Goal: Task Accomplishment & Management: Use online tool/utility

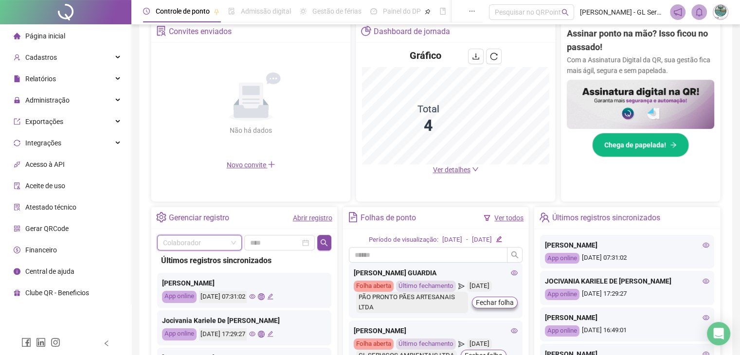
click at [193, 243] on input "search" at bounding box center [195, 242] width 64 height 15
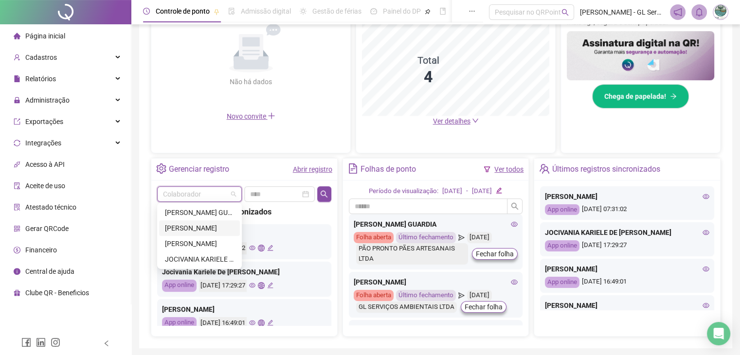
drag, startPoint x: 197, startPoint y: 231, endPoint x: 202, endPoint y: 228, distance: 6.5
click at [197, 231] on div "[PERSON_NAME]" at bounding box center [199, 228] width 69 height 11
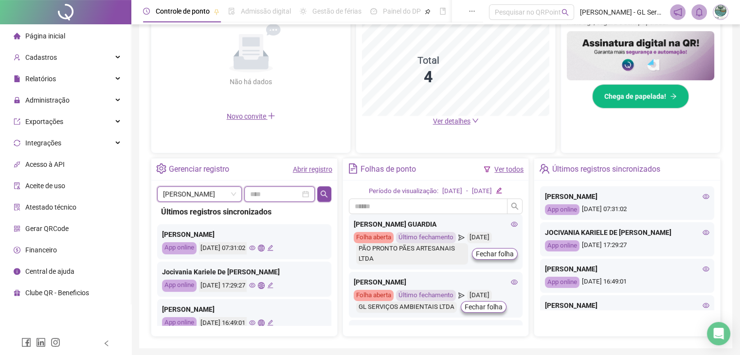
click at [274, 195] on input at bounding box center [275, 194] width 50 height 11
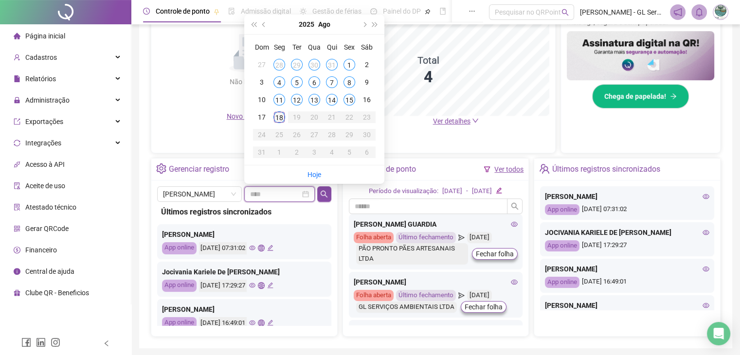
type input "**********"
click at [349, 98] on div "15" at bounding box center [349, 100] width 12 height 12
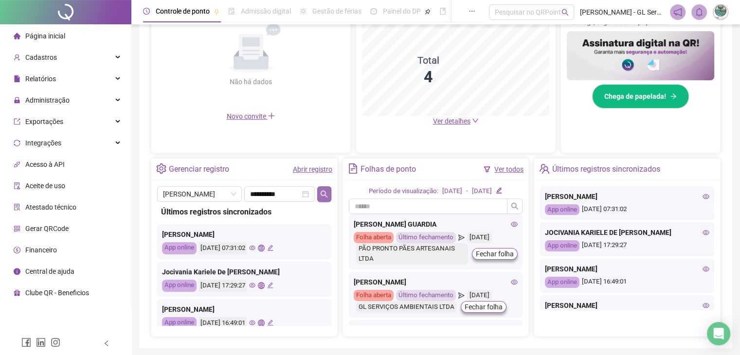
click at [323, 191] on icon "search" at bounding box center [324, 194] width 8 height 8
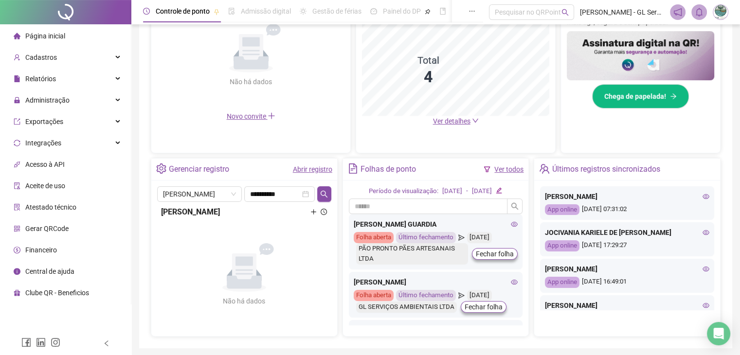
click at [314, 211] on icon "plus" at bounding box center [313, 212] width 6 height 6
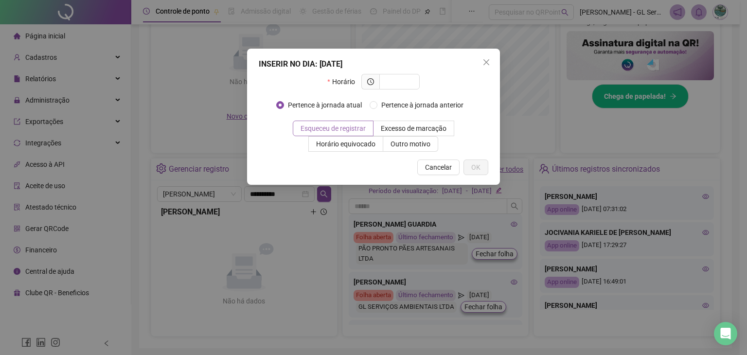
click at [332, 125] on span "Esqueceu de registrar" at bounding box center [333, 129] width 65 height 8
click at [396, 84] on input "text" at bounding box center [398, 81] width 27 height 11
type input "*****"
click at [476, 166] on span "OK" at bounding box center [475, 167] width 9 height 11
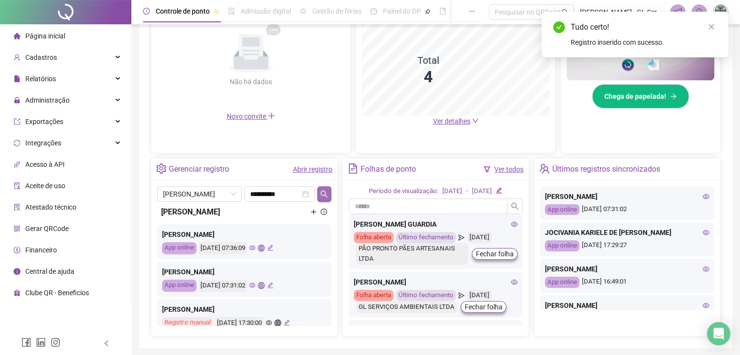
click at [321, 190] on icon "search" at bounding box center [324, 194] width 8 height 8
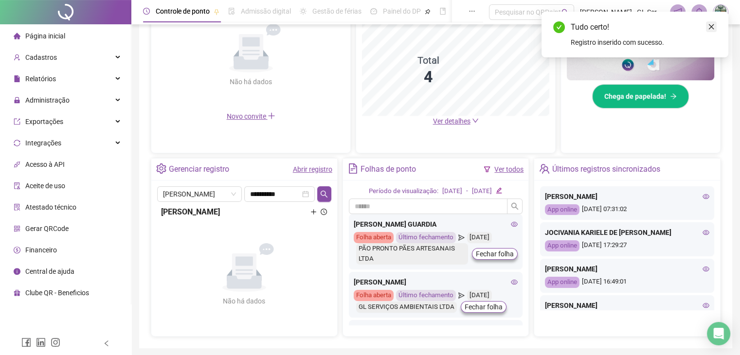
click at [712, 26] on icon "close" at bounding box center [711, 26] width 7 height 7
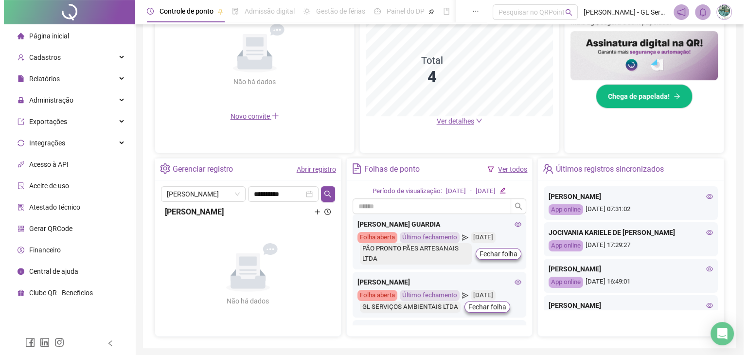
scroll to position [0, 0]
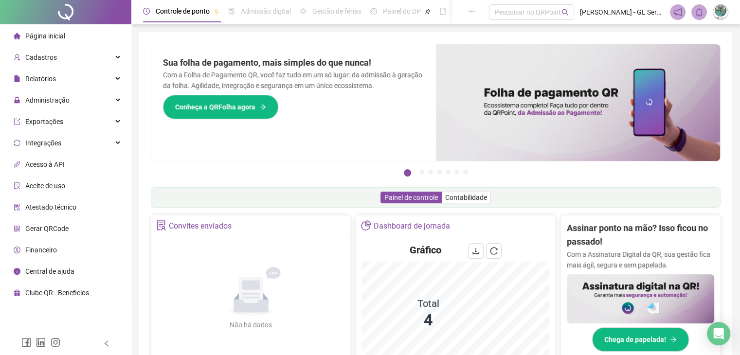
click at [52, 35] on span "Página inicial" at bounding box center [45, 36] width 40 height 8
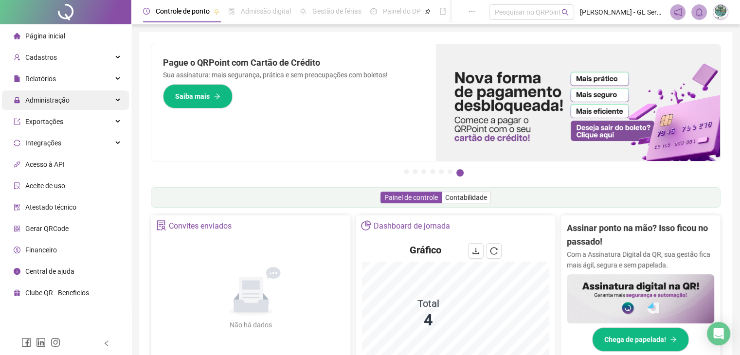
click at [47, 104] on span "Administração" at bounding box center [47, 100] width 44 height 8
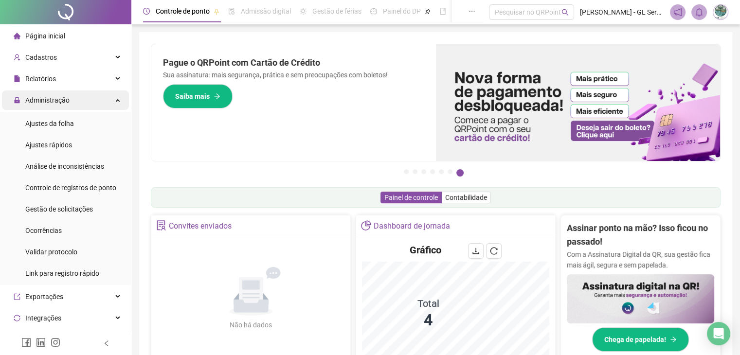
click at [47, 104] on span "Administração" at bounding box center [47, 100] width 44 height 8
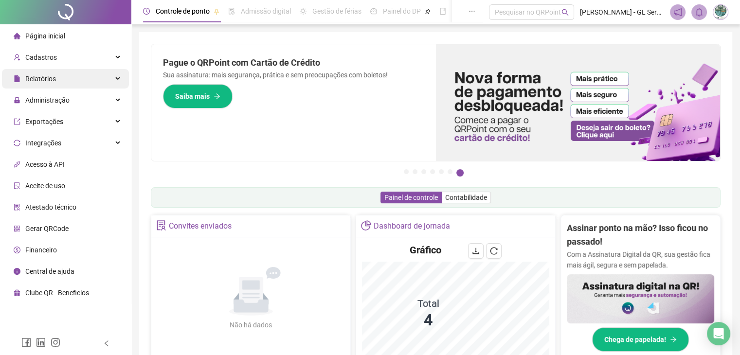
click at [47, 78] on span "Relatórios" at bounding box center [40, 79] width 31 height 8
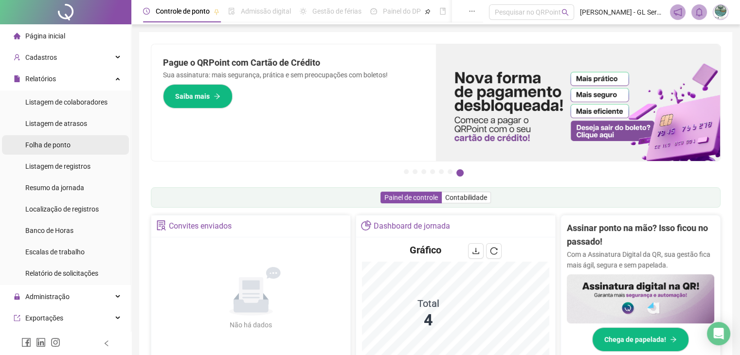
click at [45, 145] on span "Folha de ponto" at bounding box center [47, 145] width 45 height 8
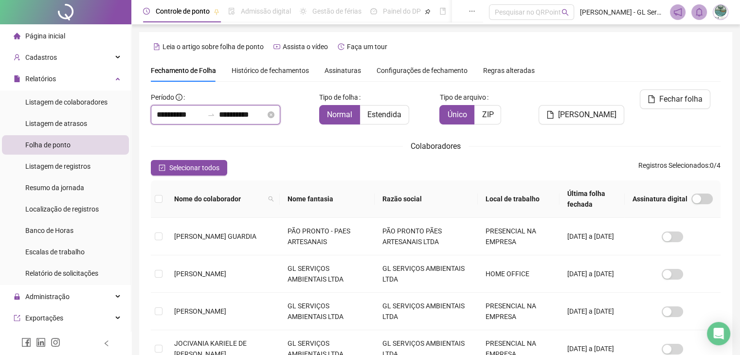
click at [167, 112] on input "**********" at bounding box center [180, 115] width 47 height 12
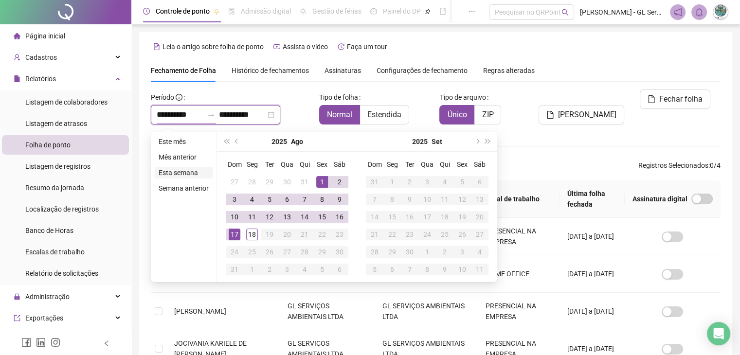
type input "**********"
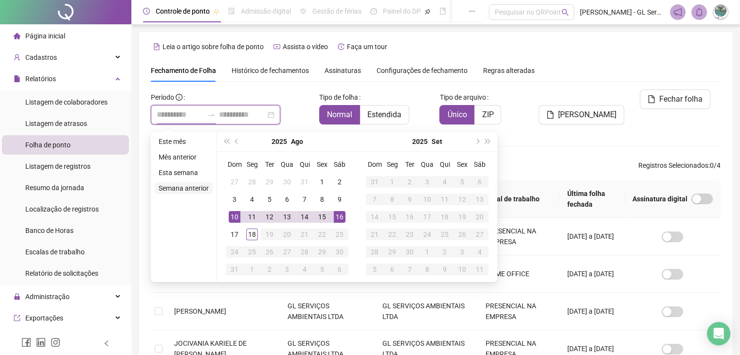
type input "**********"
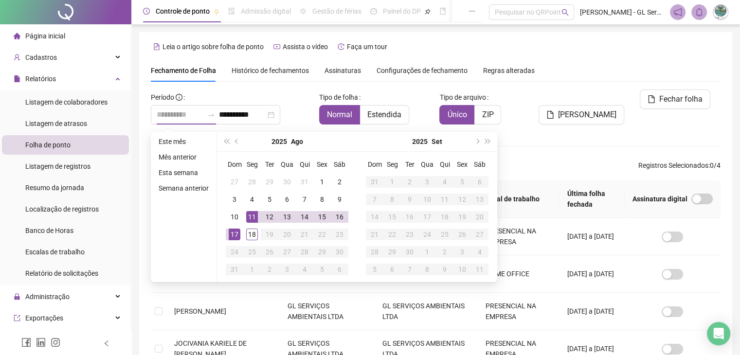
click at [248, 216] on div "11" at bounding box center [252, 217] width 12 height 12
type input "**********"
click at [324, 216] on div "15" at bounding box center [322, 217] width 12 height 12
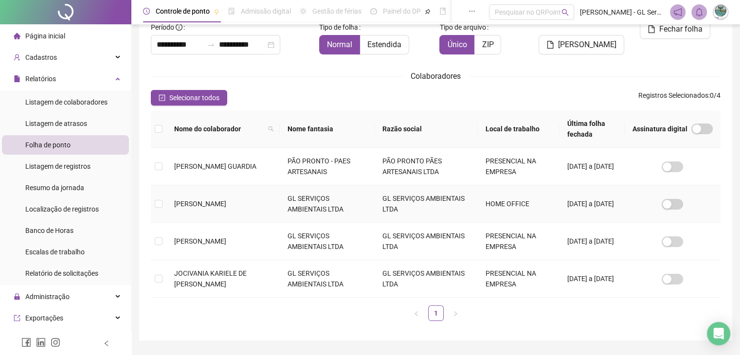
scroll to position [21, 0]
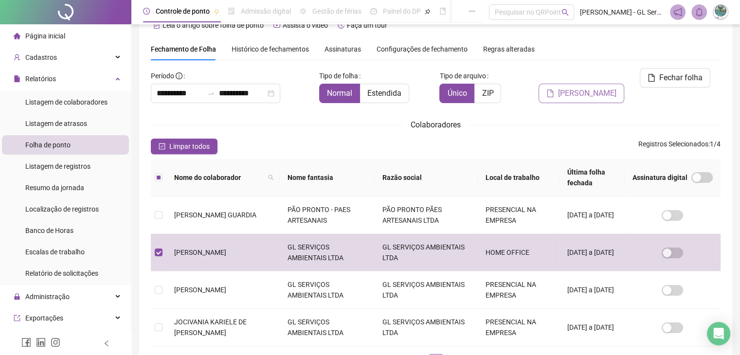
click at [590, 88] on span "[PERSON_NAME]" at bounding box center [587, 94] width 58 height 12
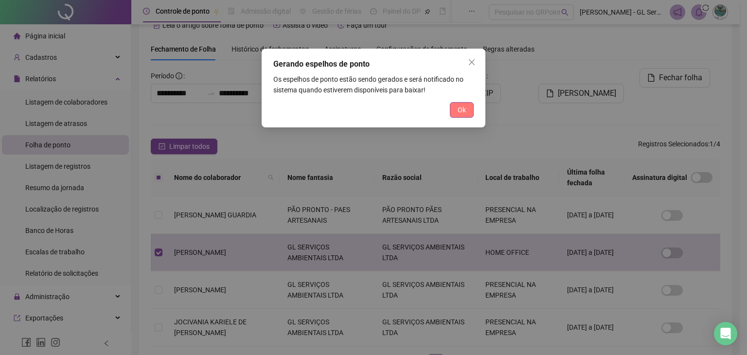
click at [464, 111] on span "Ok" at bounding box center [462, 110] width 8 height 11
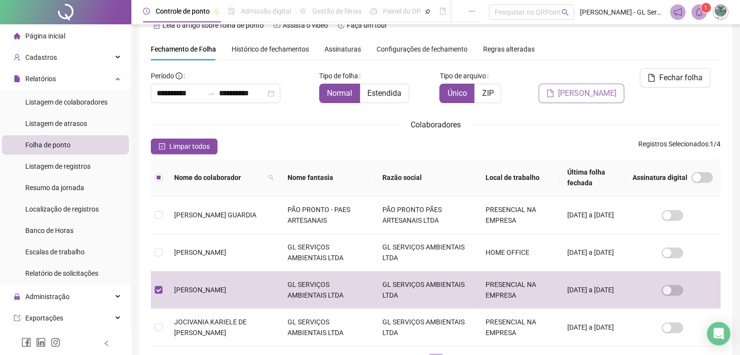
click at [585, 88] on span "[PERSON_NAME]" at bounding box center [587, 94] width 58 height 12
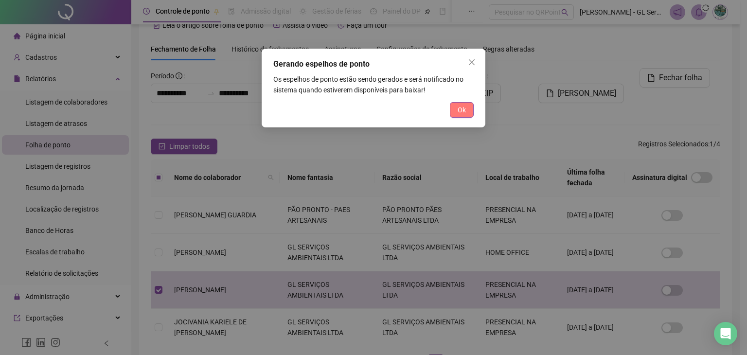
click at [463, 108] on span "Ok" at bounding box center [462, 110] width 8 height 11
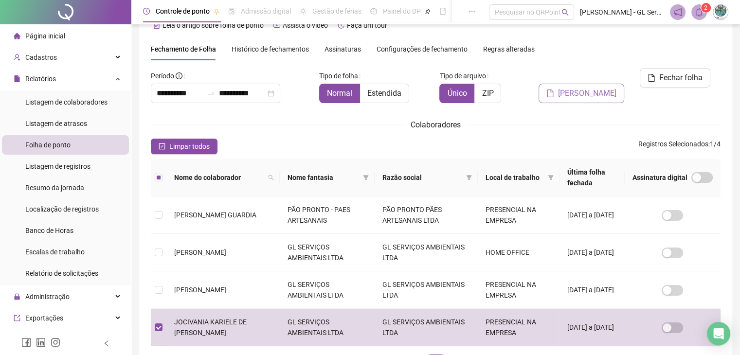
click at [588, 88] on span "[PERSON_NAME]" at bounding box center [587, 94] width 58 height 12
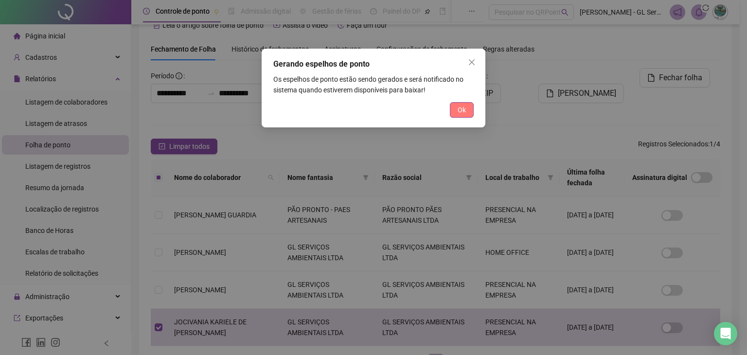
click at [463, 111] on span "Ok" at bounding box center [462, 110] width 8 height 11
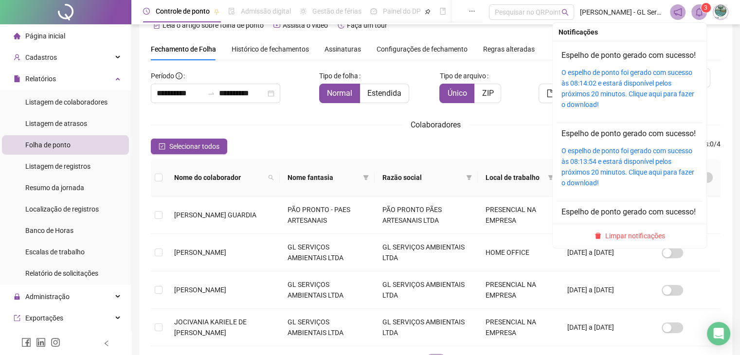
click at [703, 15] on span at bounding box center [699, 12] width 16 height 16
click at [607, 92] on link "O espelho de ponto foi gerado com sucesso às 08:14:02 e estará disponível pelos…" at bounding box center [627, 89] width 133 height 40
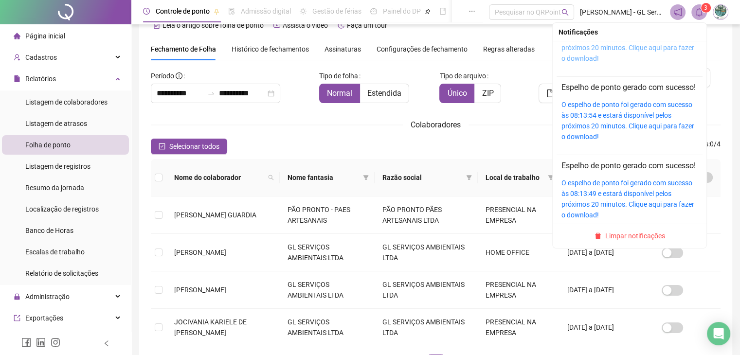
scroll to position [49, 0]
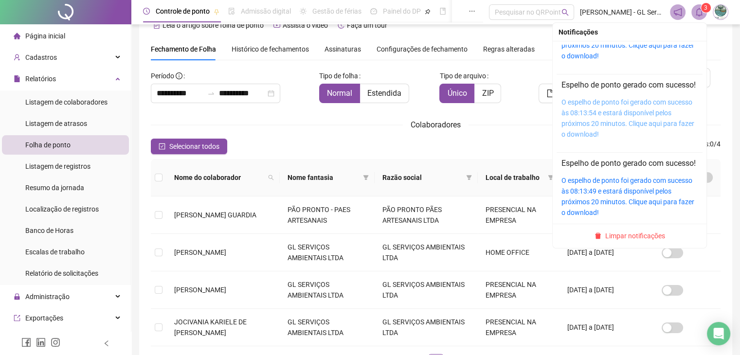
click at [611, 127] on link "O espelho de ponto foi gerado com sucesso às 08:13:54 e estará disponível pelos…" at bounding box center [627, 118] width 133 height 40
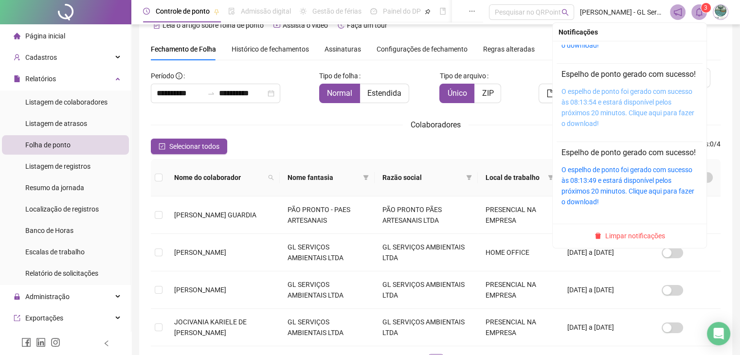
scroll to position [94, 0]
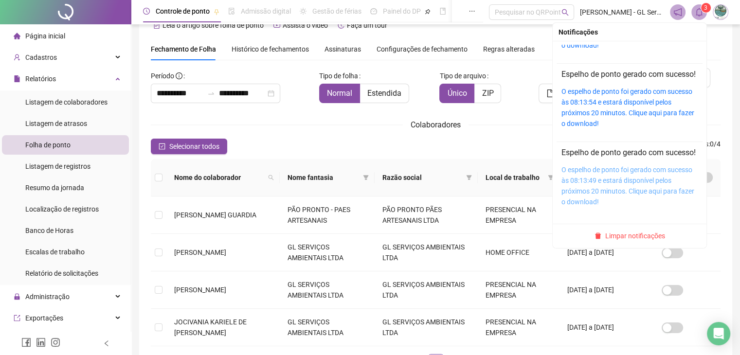
click at [601, 178] on link "O espelho de ponto foi gerado com sucesso às 08:13:49 e estará disponível pelos…" at bounding box center [627, 186] width 133 height 40
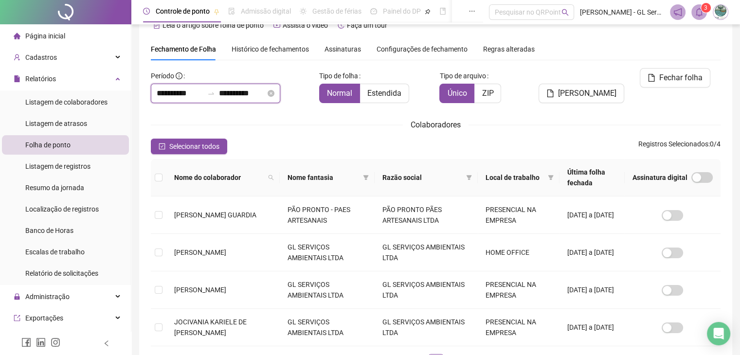
click at [183, 90] on input "**********" at bounding box center [180, 94] width 47 height 12
type input "**********"
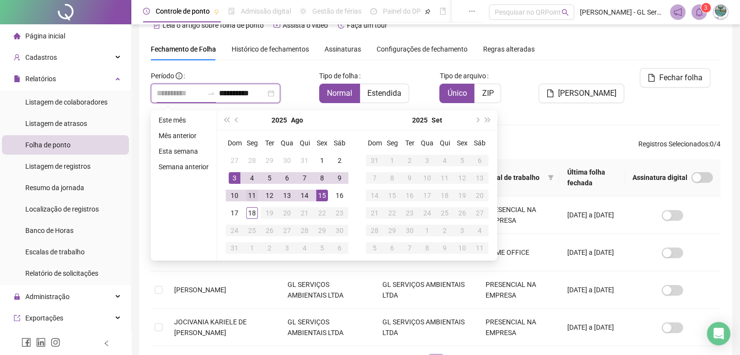
type input "**********"
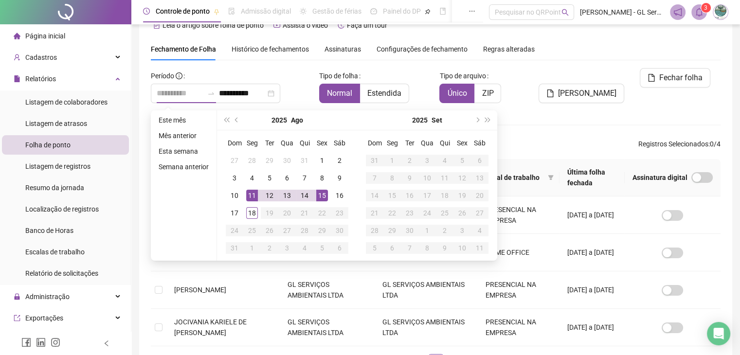
click at [253, 194] on div "11" at bounding box center [252, 196] width 12 height 12
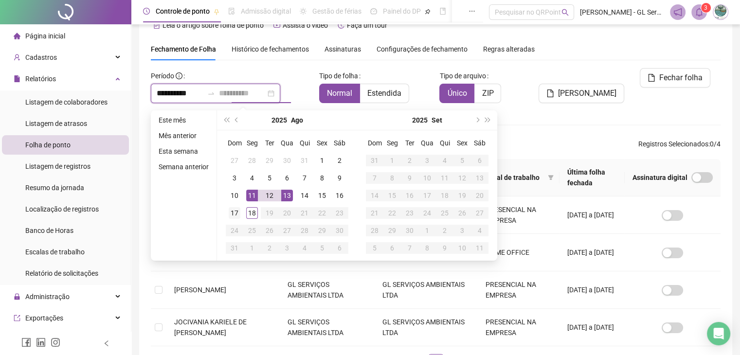
type input "**********"
click at [231, 211] on div "17" at bounding box center [235, 213] width 12 height 12
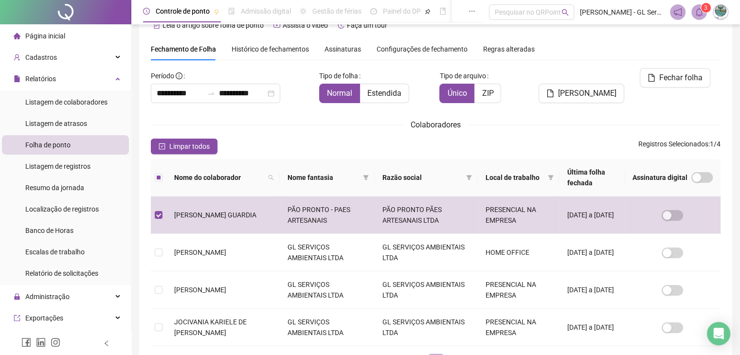
click at [696, 12] on icon "bell" at bounding box center [699, 12] width 7 height 9
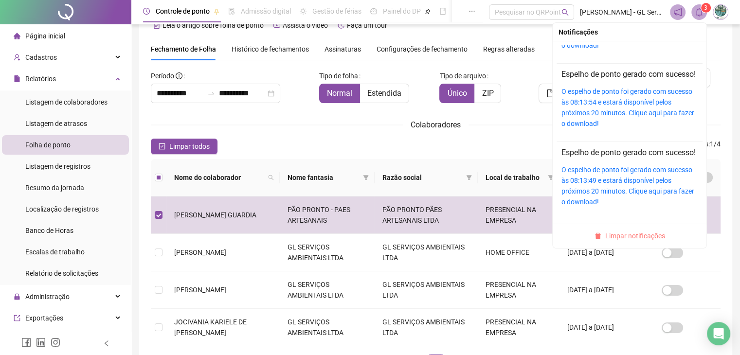
click at [636, 237] on span "Limpar notificações" at bounding box center [635, 236] width 60 height 11
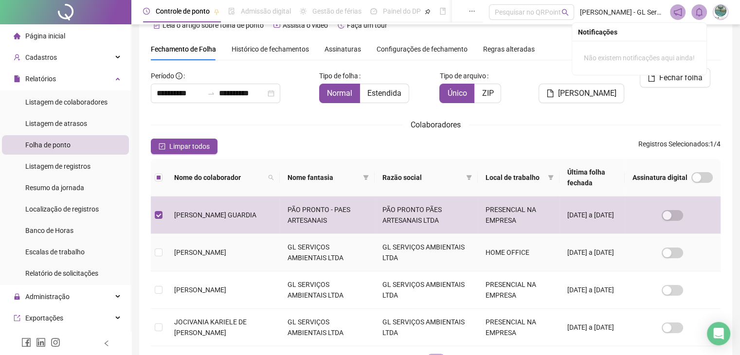
scroll to position [0, 0]
click at [597, 88] on span "[PERSON_NAME]" at bounding box center [587, 94] width 58 height 12
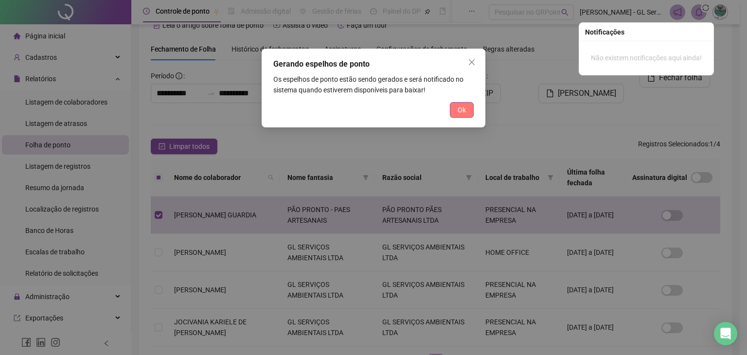
click at [465, 111] on span "Ok" at bounding box center [462, 110] width 8 height 11
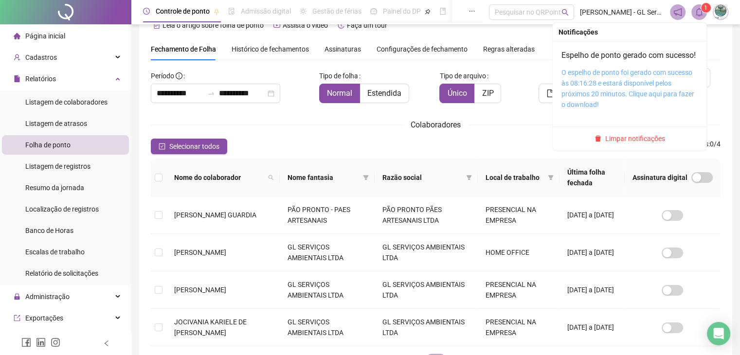
click at [601, 90] on link "O espelho de ponto foi gerado com sucesso às 08:16:28 e estará disponível pelos…" at bounding box center [627, 89] width 133 height 40
click at [699, 12] on icon "bell" at bounding box center [699, 12] width 9 height 9
click at [640, 144] on span "Limpar notificações" at bounding box center [635, 138] width 60 height 11
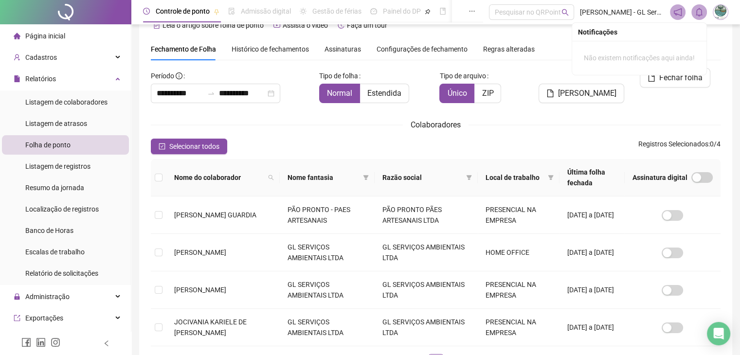
click at [315, 127] on div "Colaboradores" at bounding box center [436, 125] width 570 height 12
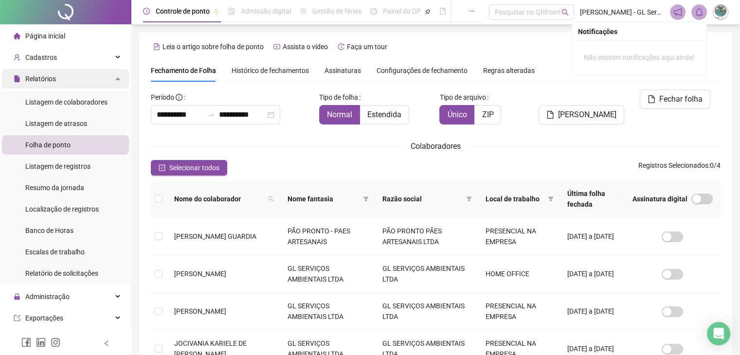
click at [95, 84] on div "Relatórios" at bounding box center [65, 78] width 127 height 19
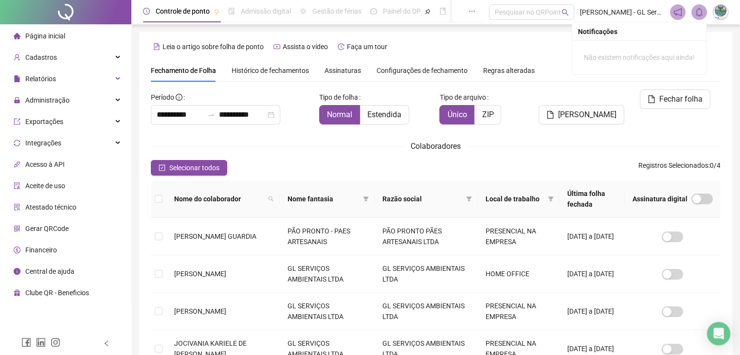
click at [52, 35] on span "Página inicial" at bounding box center [45, 36] width 40 height 8
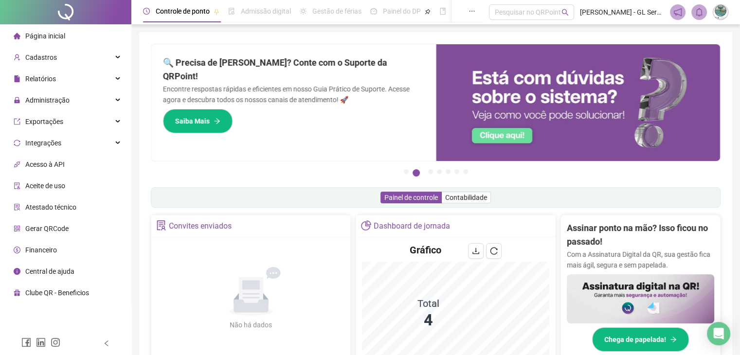
click at [381, 30] on div "Controle de ponto Admissão digital Gestão de férias Painel do DP Folha de pagam…" at bounding box center [435, 316] width 609 height 633
click at [62, 39] on span "Página inicial" at bounding box center [45, 36] width 40 height 8
click at [58, 30] on div "Página inicial" at bounding box center [40, 35] width 52 height 19
